Goal: Transaction & Acquisition: Obtain resource

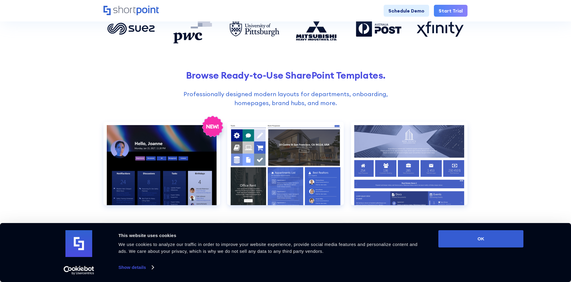
scroll to position [273, 0]
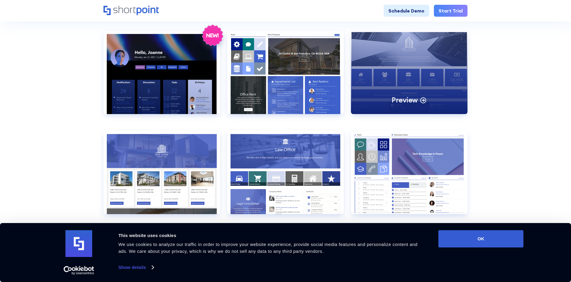
click at [399, 83] on div "Preview" at bounding box center [409, 72] width 117 height 83
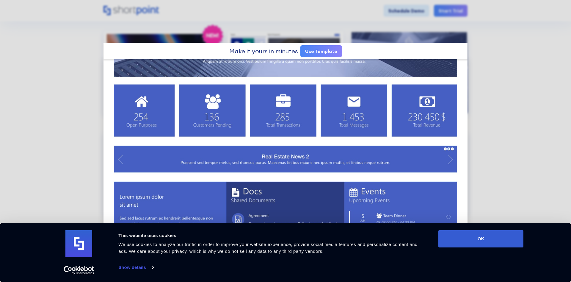
scroll to position [0, 0]
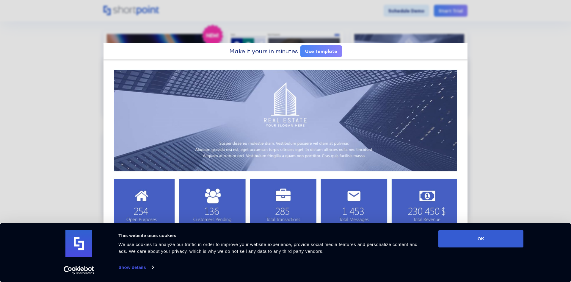
click at [312, 51] on link "Use Template" at bounding box center [321, 51] width 42 height 12
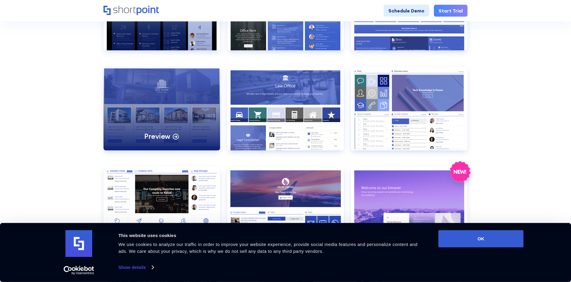
scroll to position [334, 0]
